Goal: Task Accomplishment & Management: Complete application form

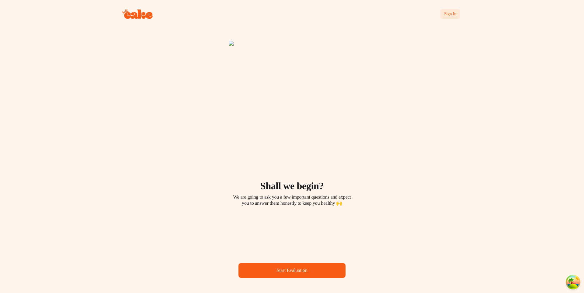
click at [183, 134] on div "Sign In Shall we begin? We are going to ask you a few important questions and e…" at bounding box center [292, 146] width 584 height 293
click at [454, 15] on span "Sign In" at bounding box center [450, 14] width 12 height 5
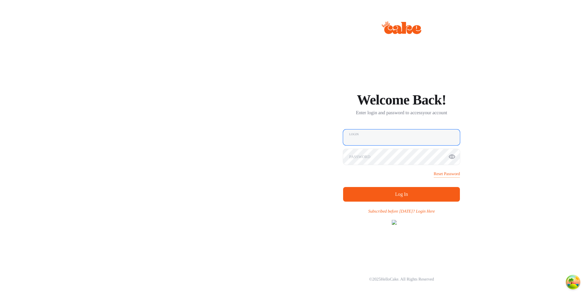
click at [380, 134] on input "email" at bounding box center [401, 137] width 117 height 16
click at [387, 190] on span "Log In" at bounding box center [401, 193] width 97 height 7
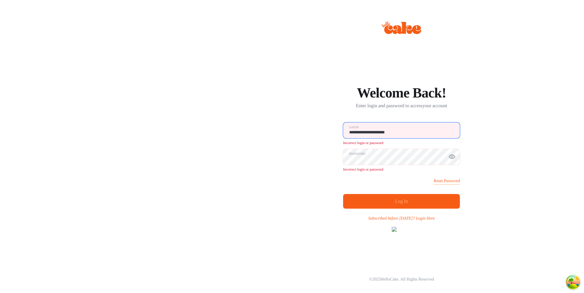
click at [398, 126] on input "**********" at bounding box center [401, 130] width 117 height 16
click at [371, 124] on input "**********" at bounding box center [401, 130] width 117 height 16
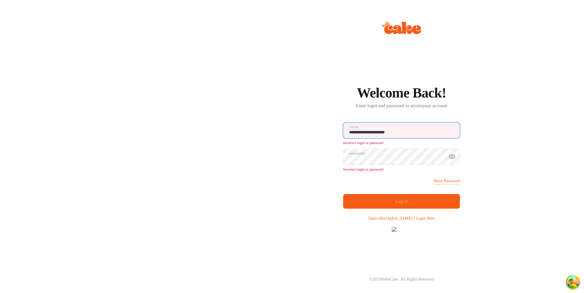
click at [371, 124] on input "**********" at bounding box center [401, 130] width 117 height 16
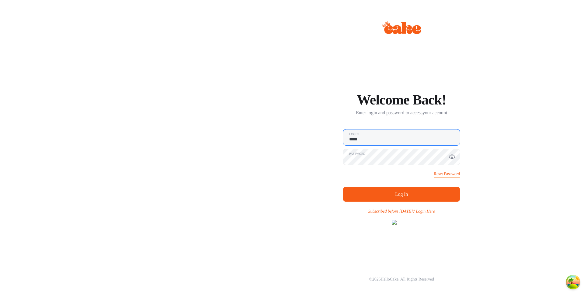
type input "**********"
click at [343, 187] on button "Log In" at bounding box center [401, 194] width 117 height 15
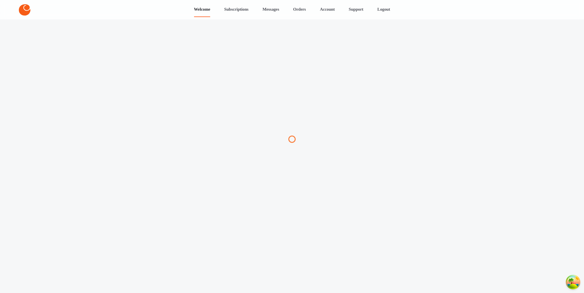
click at [333, 181] on div at bounding box center [291, 139] width 305 height 293
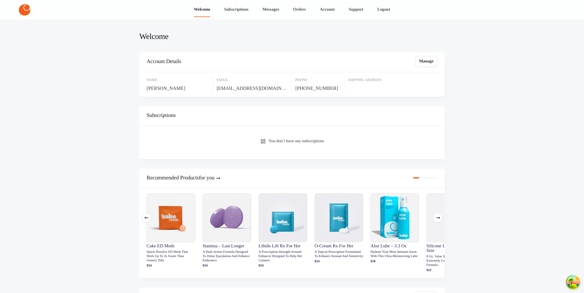
drag, startPoint x: 508, startPoint y: 30, endPoint x: 565, endPoint y: 8, distance: 60.9
click at [522, 25] on div "Welcome Subscriptions Messages Orders Account Support Logout Welcome Account De…" at bounding box center [292, 194] width 584 height 389
click at [572, 8] on nav "Welcome Subscriptions Messages Orders Account Support Logout" at bounding box center [292, 9] width 584 height 19
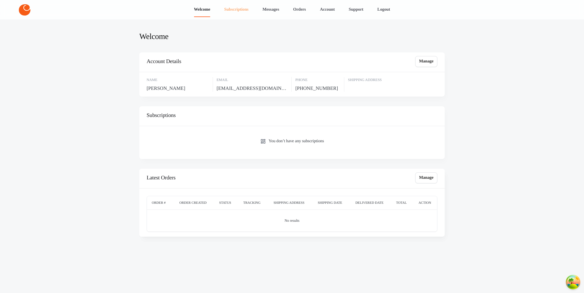
click at [230, 6] on link "Subscriptions" at bounding box center [236, 9] width 24 height 15
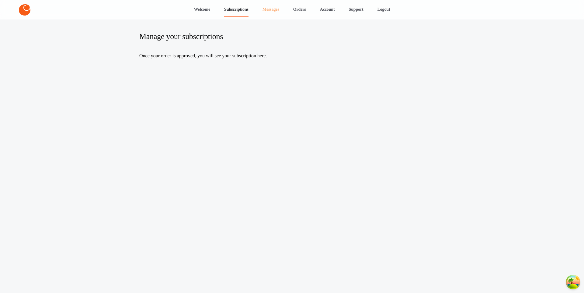
click at [275, 9] on link "Messages" at bounding box center [270, 9] width 17 height 15
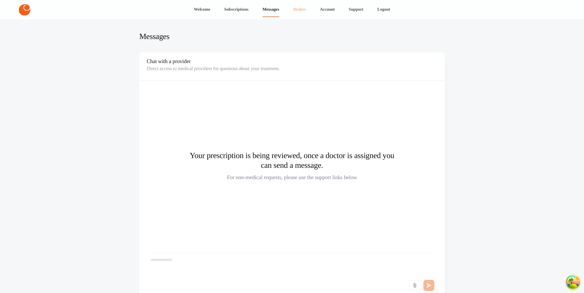
click at [299, 10] on link "Orders" at bounding box center [299, 9] width 13 height 15
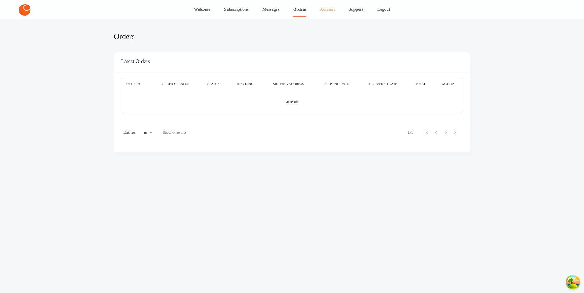
click at [332, 10] on link "Account" at bounding box center [327, 9] width 15 height 15
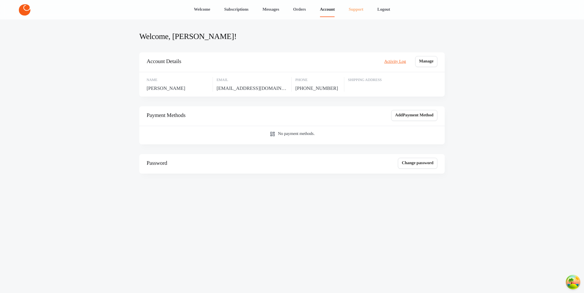
click at [356, 9] on link "Support" at bounding box center [356, 9] width 15 height 15
click at [307, 45] on main "Welcome, Glenna! Account Details Activity Log Manage Name Glenna Ratke Email ad…" at bounding box center [292, 113] width 320 height 188
click at [452, 39] on main "Welcome, Glenna! Account Details Activity Log Manage Name Glenna Ratke Email ad…" at bounding box center [292, 113] width 320 height 188
click at [388, 12] on link "Logout" at bounding box center [383, 9] width 13 height 15
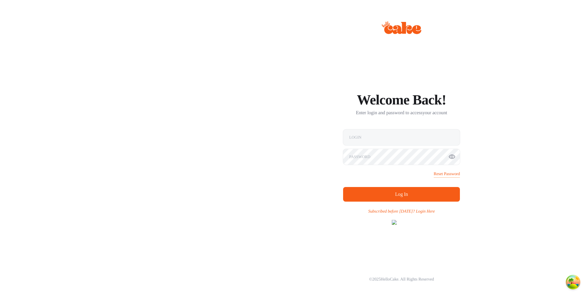
click at [509, 126] on div "Welcome Back! Enter login and password to access your account Login Password Re…" at bounding box center [292, 146] width 438 height 293
click at [416, 95] on h1 "Welcome Back!" at bounding box center [401, 99] width 117 height 15
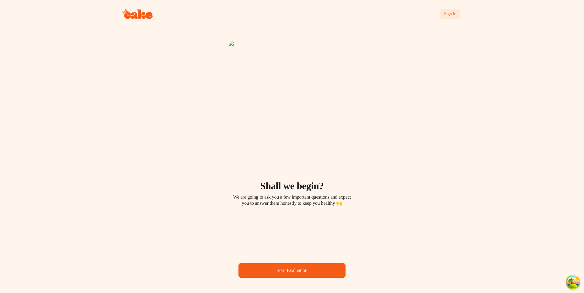
click at [307, 269] on span "Start Evaluation" at bounding box center [292, 269] width 31 height 5
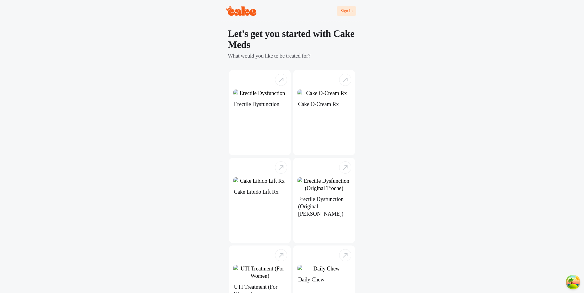
click at [61, 11] on main "Sign In Let’s get you started with Cake Meds What would you like to be treated …" at bounding box center [292, 212] width 584 height 424
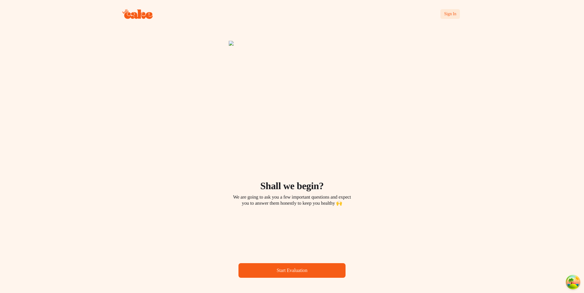
click at [297, 267] on span "Start Evaluation" at bounding box center [292, 269] width 31 height 5
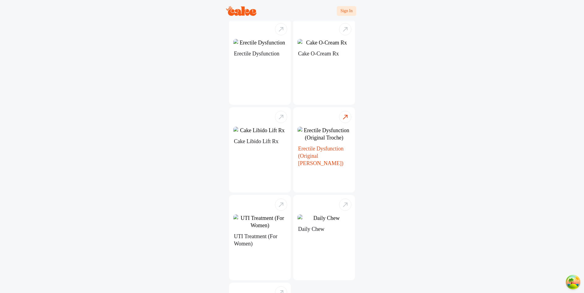
scroll to position [53, 0]
